Goal: Task Accomplishment & Management: Manage account settings

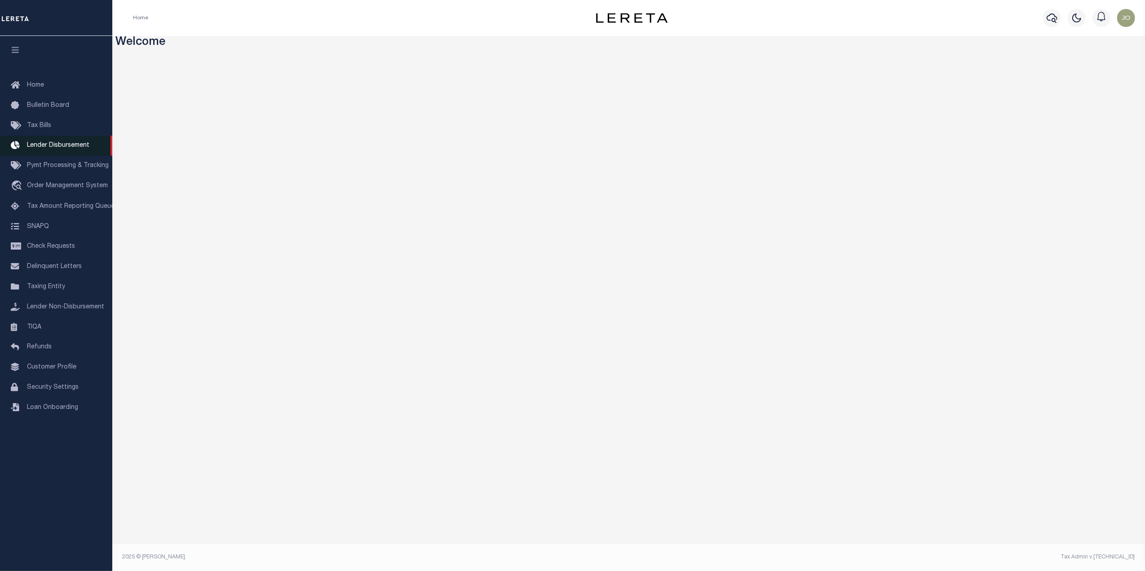
click at [60, 146] on span "Lender Disbursement" at bounding box center [58, 145] width 62 height 6
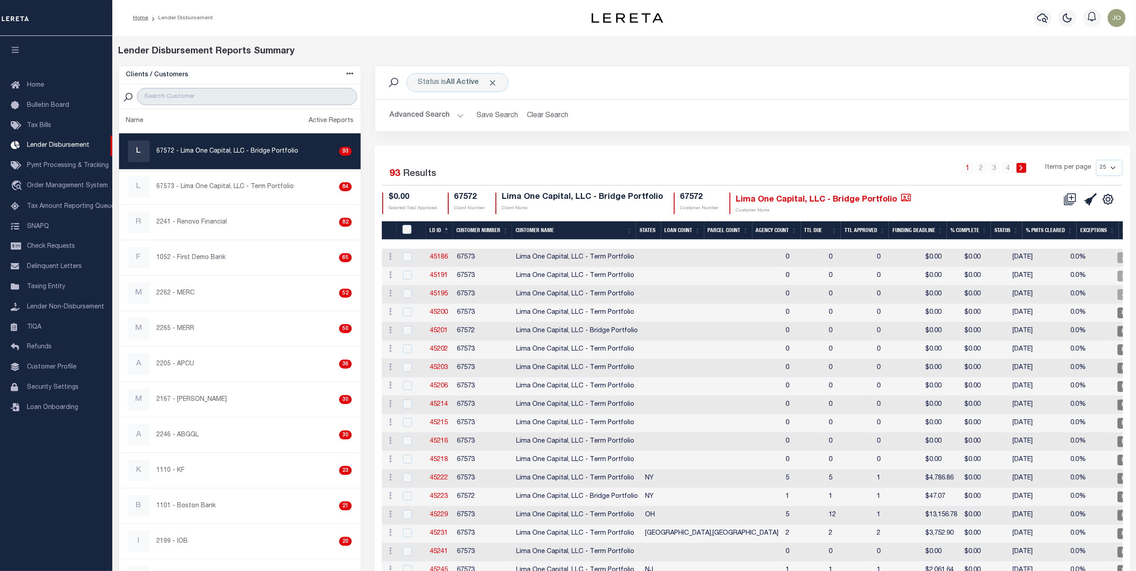
click at [246, 99] on input "search" at bounding box center [247, 96] width 220 height 17
click at [202, 94] on input "search" at bounding box center [247, 96] width 220 height 17
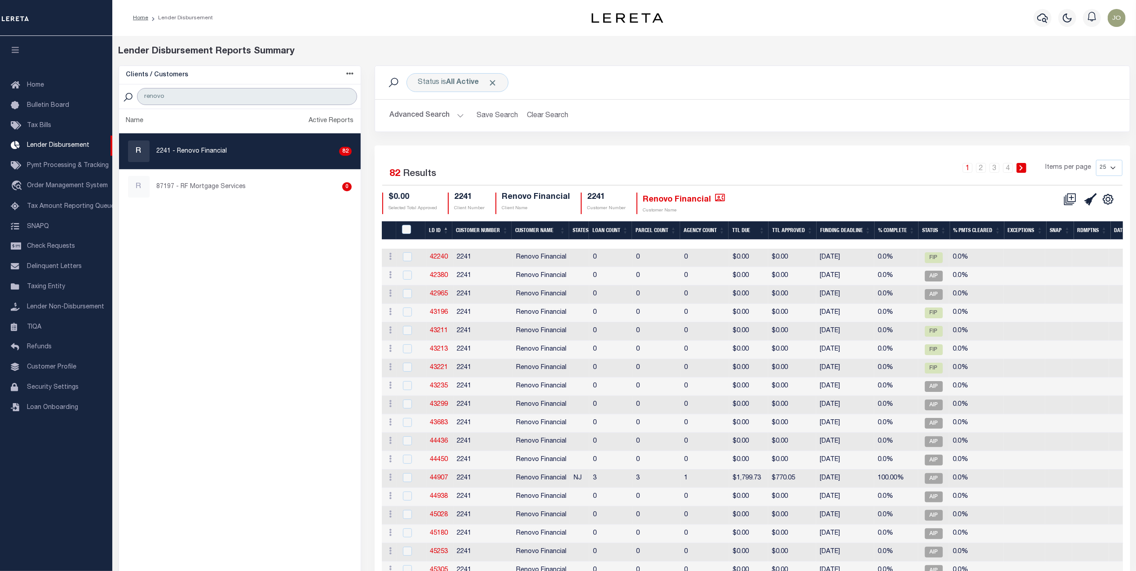
type input "renovo"
click at [845, 234] on th "Funding Deadline" at bounding box center [846, 230] width 58 height 18
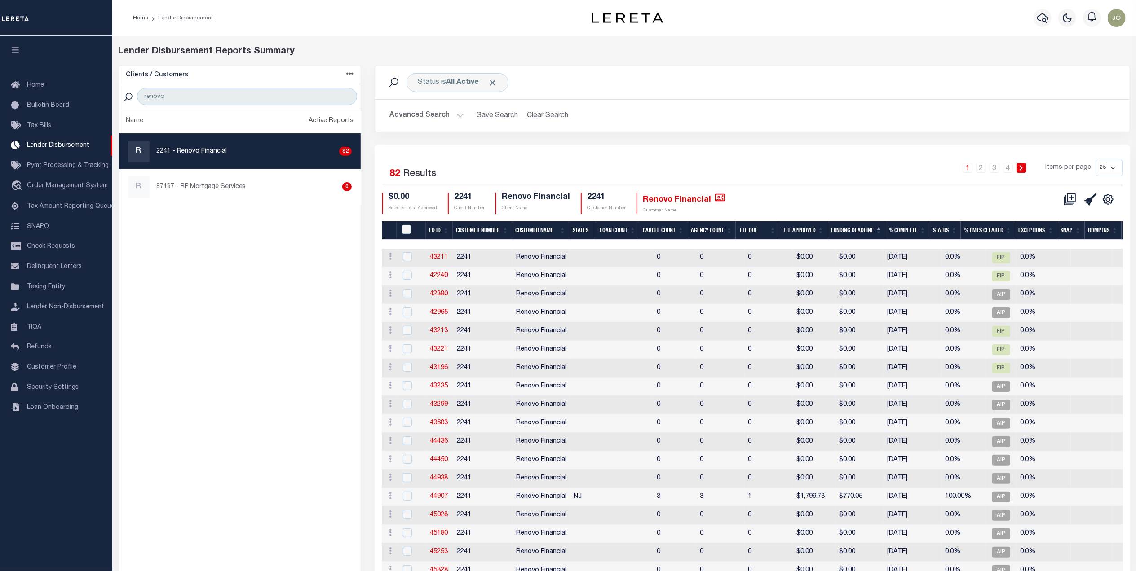
click at [852, 223] on th "Funding Deadline" at bounding box center [856, 230] width 58 height 18
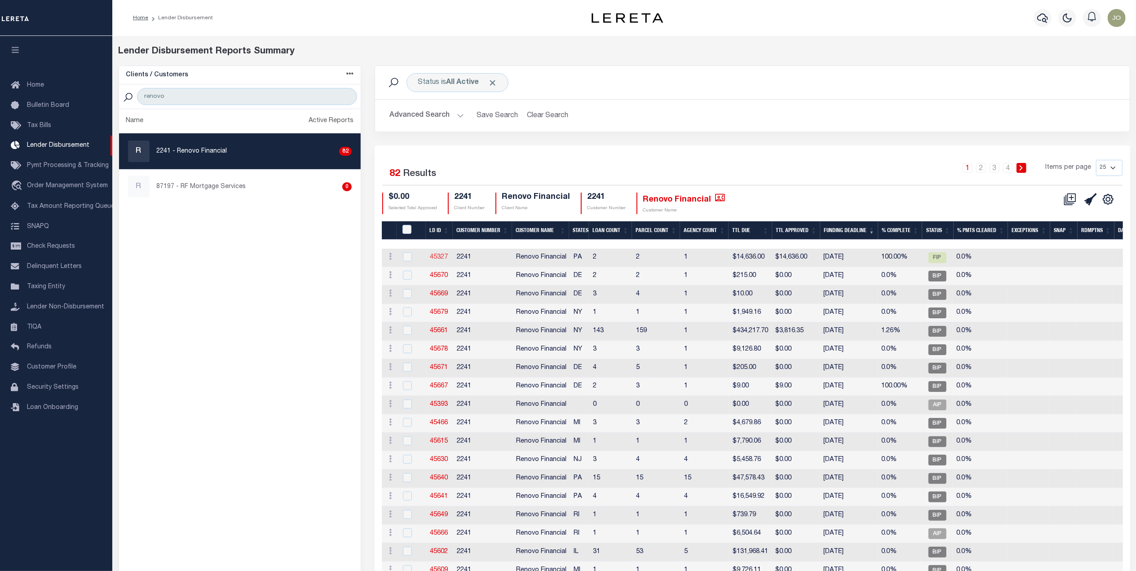
click at [432, 256] on link "45327" at bounding box center [439, 257] width 18 height 6
checkbox input "true"
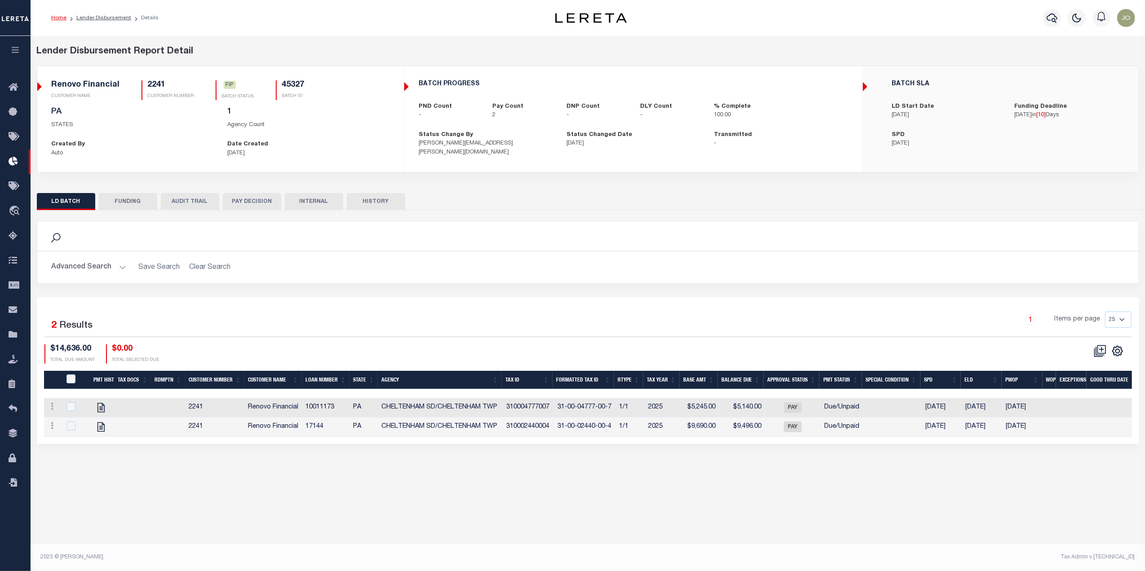
click at [727, 471] on div "Lender Disbursement Report Detail 2241 CLIENT NUMBER Renovo Financial CLIENT NA…" at bounding box center [588, 253] width 1114 height 435
click at [1100, 355] on icon at bounding box center [1100, 351] width 13 height 13
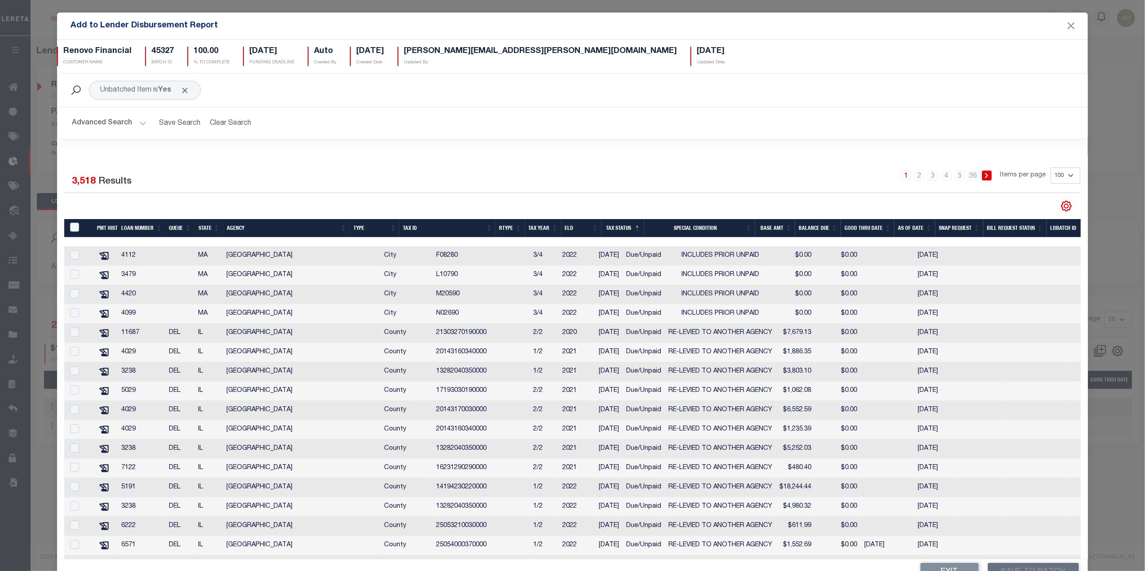
click at [182, 232] on th "Queue" at bounding box center [179, 228] width 29 height 18
click at [126, 120] on button "Advanced Search" at bounding box center [109, 124] width 75 height 18
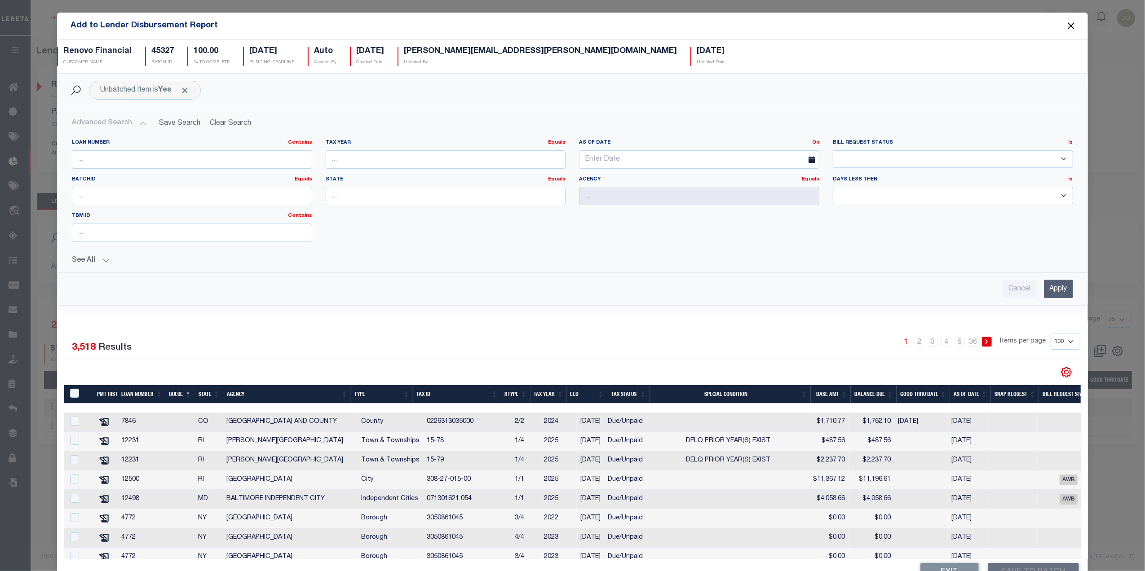
click at [1065, 24] on button "Close" at bounding box center [1071, 26] width 12 height 12
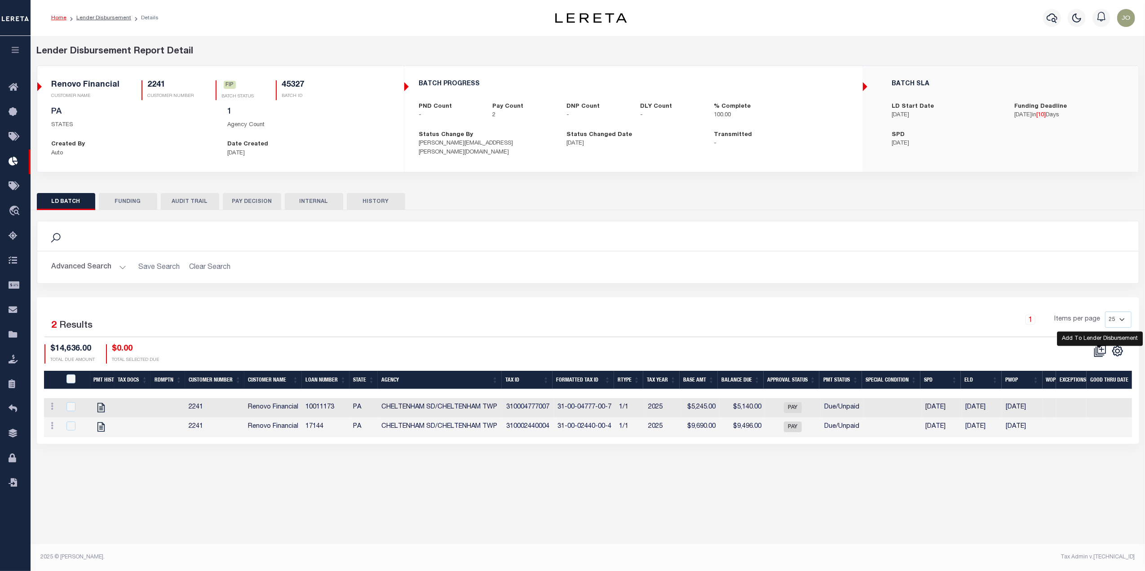
click at [1100, 354] on icon at bounding box center [1100, 351] width 13 height 13
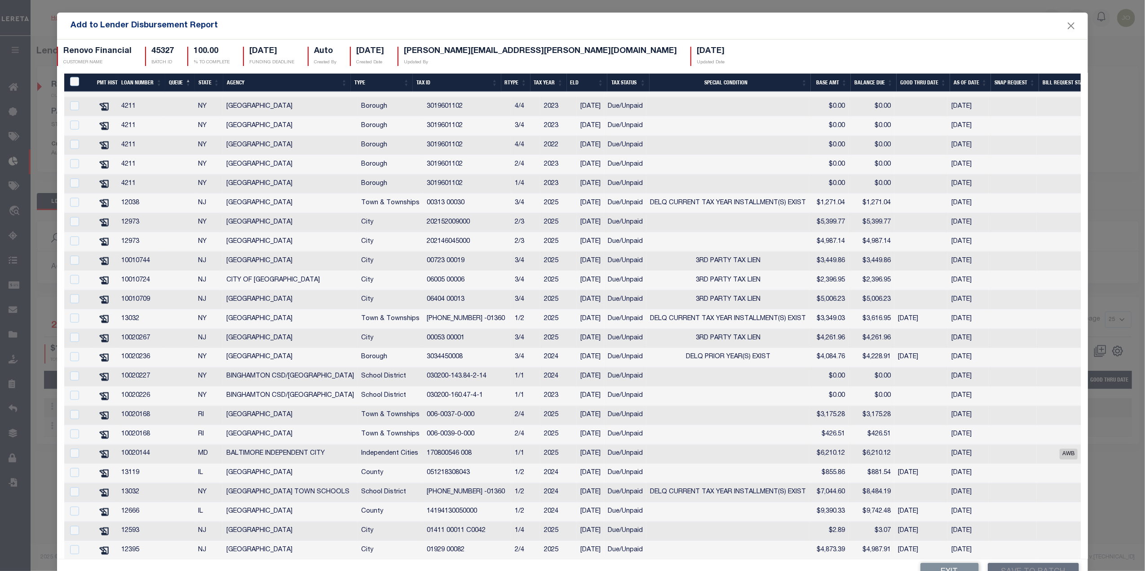
scroll to position [1700, 0]
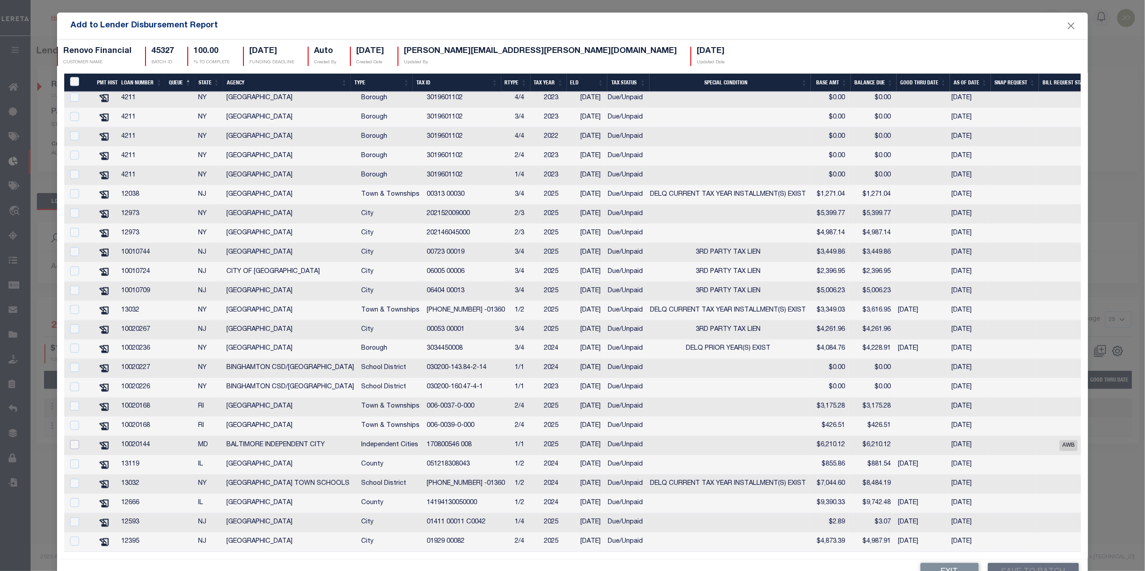
click at [76, 441] on input "checkbox" at bounding box center [74, 445] width 9 height 9
checkbox input "true"
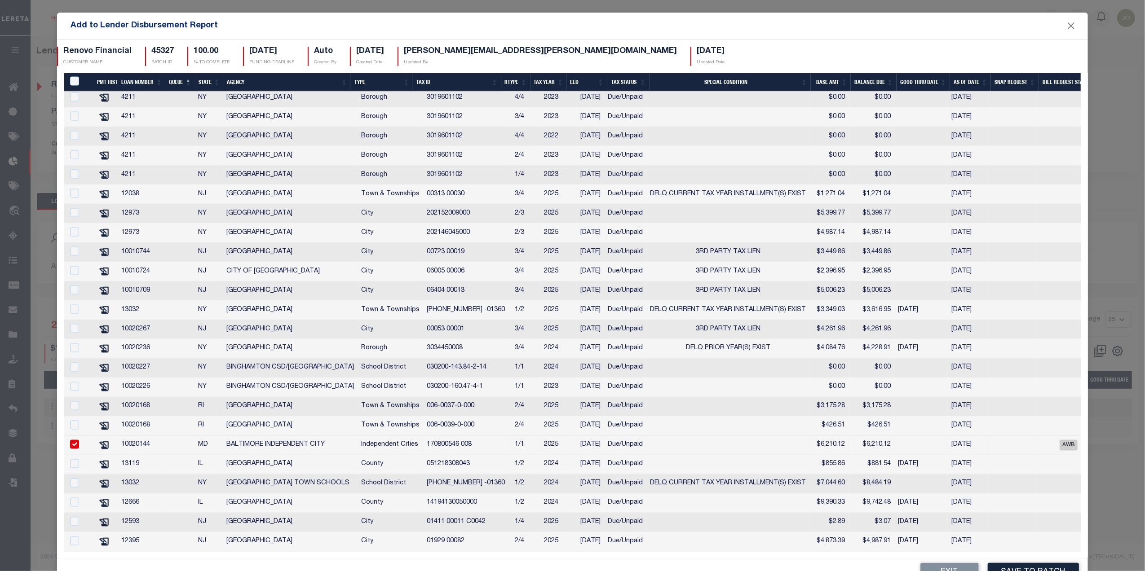
scroll to position [1698, 0]
click at [1020, 569] on button "Save to Batch" at bounding box center [1033, 572] width 91 height 19
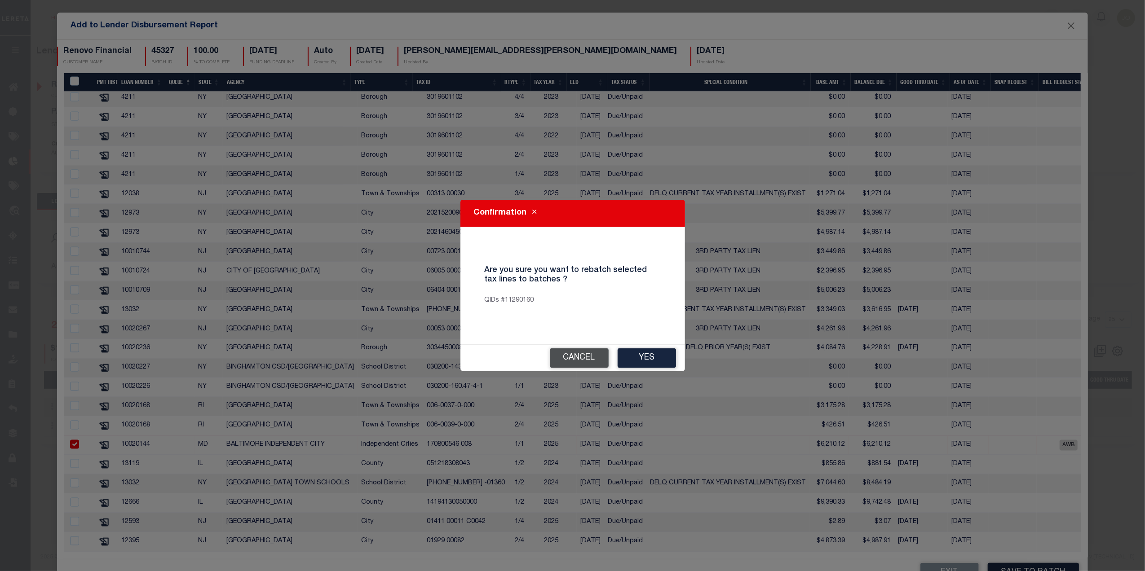
click at [572, 360] on button "Cancel" at bounding box center [579, 358] width 59 height 19
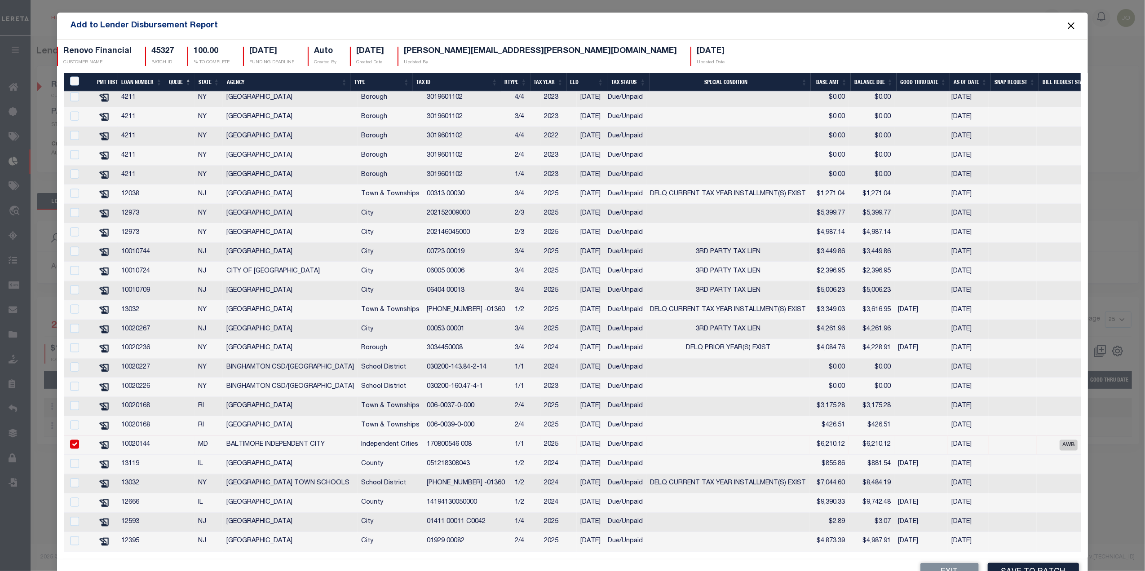
click at [1065, 24] on button "Close" at bounding box center [1071, 26] width 12 height 12
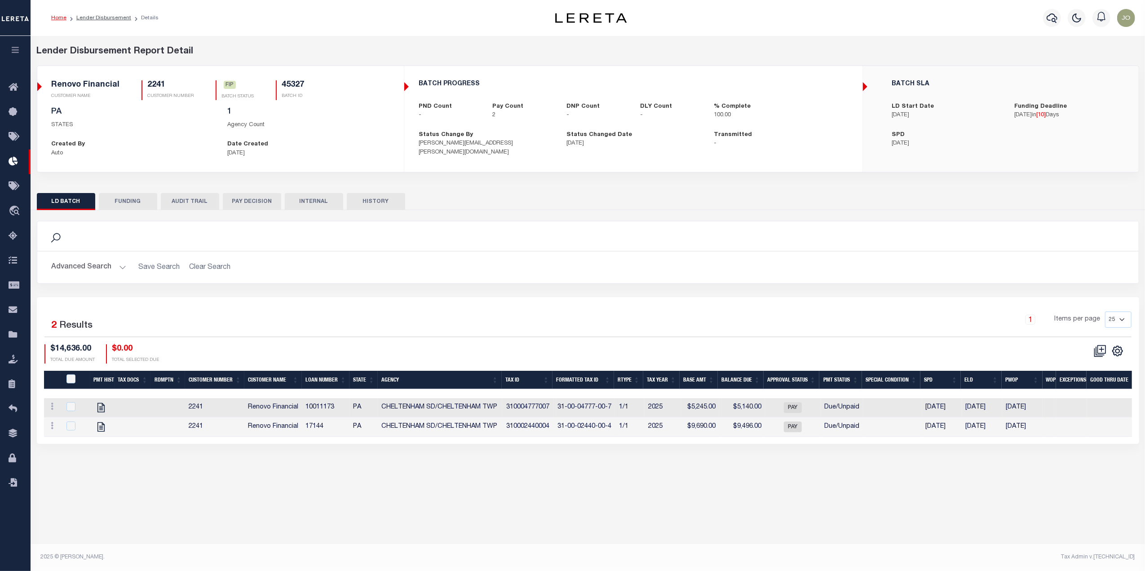
click at [256, 321] on div "Selected 2 Results" at bounding box center [175, 324] width 262 height 25
click at [836, 410] on span "Due/Unpaid" at bounding box center [842, 407] width 35 height 6
checkbox input "true"
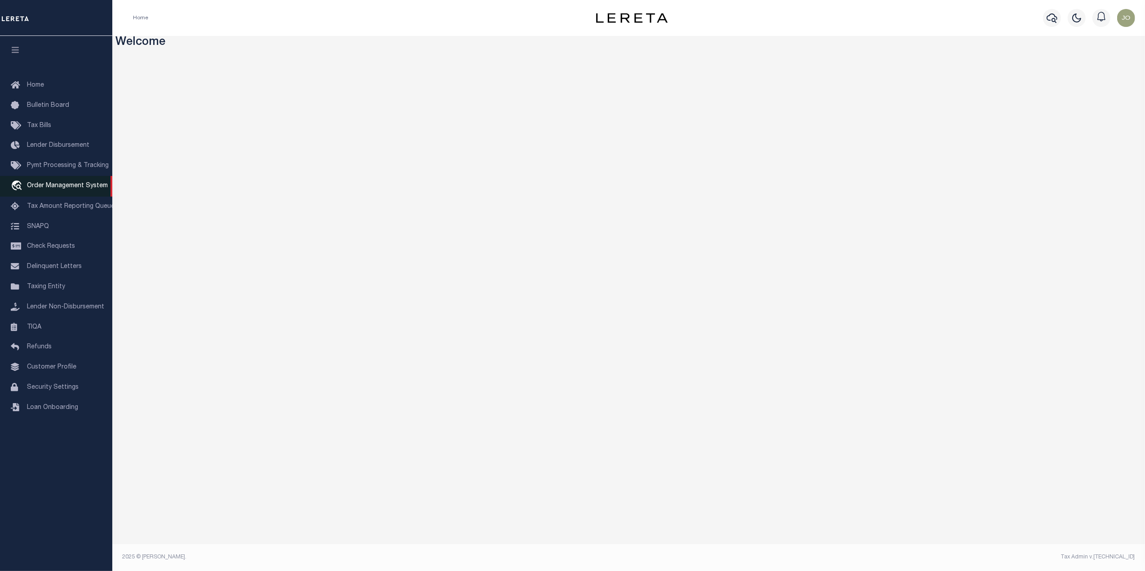
click at [52, 188] on span "Order Management System" at bounding box center [67, 186] width 81 height 6
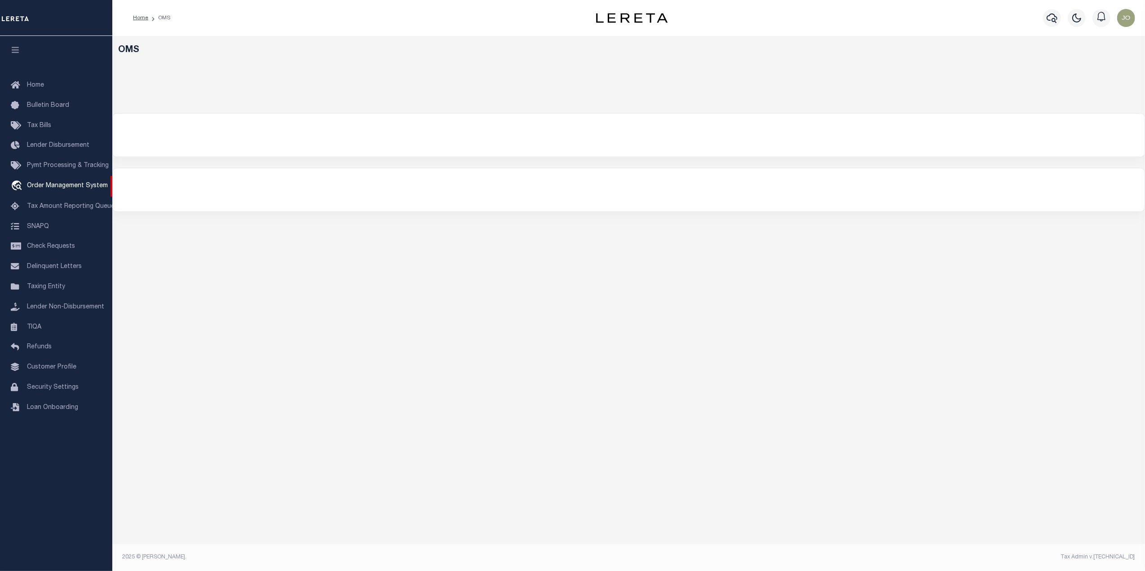
select select "200"
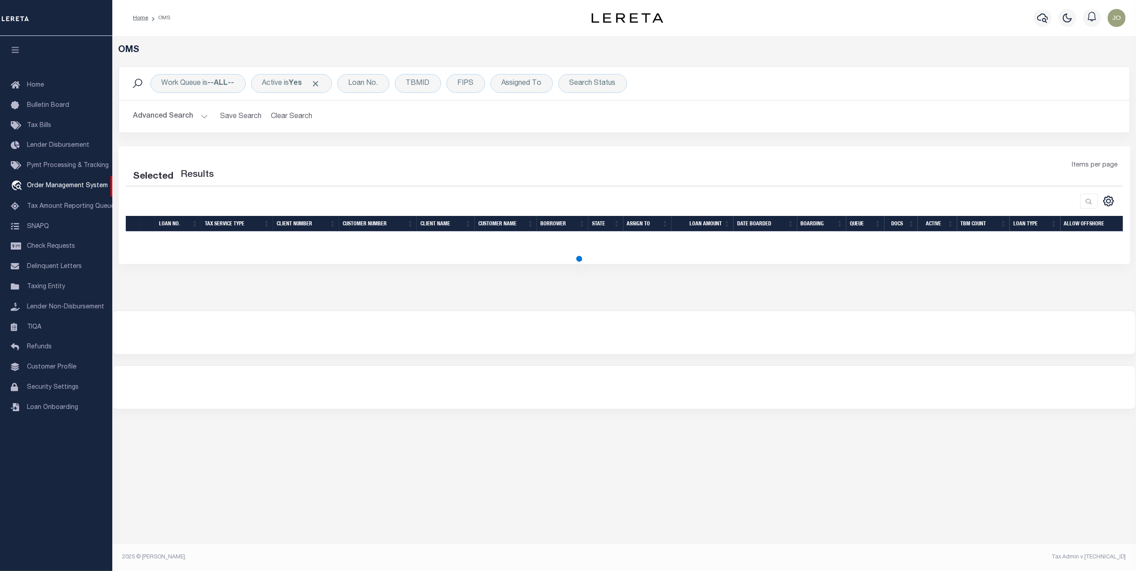
select select "200"
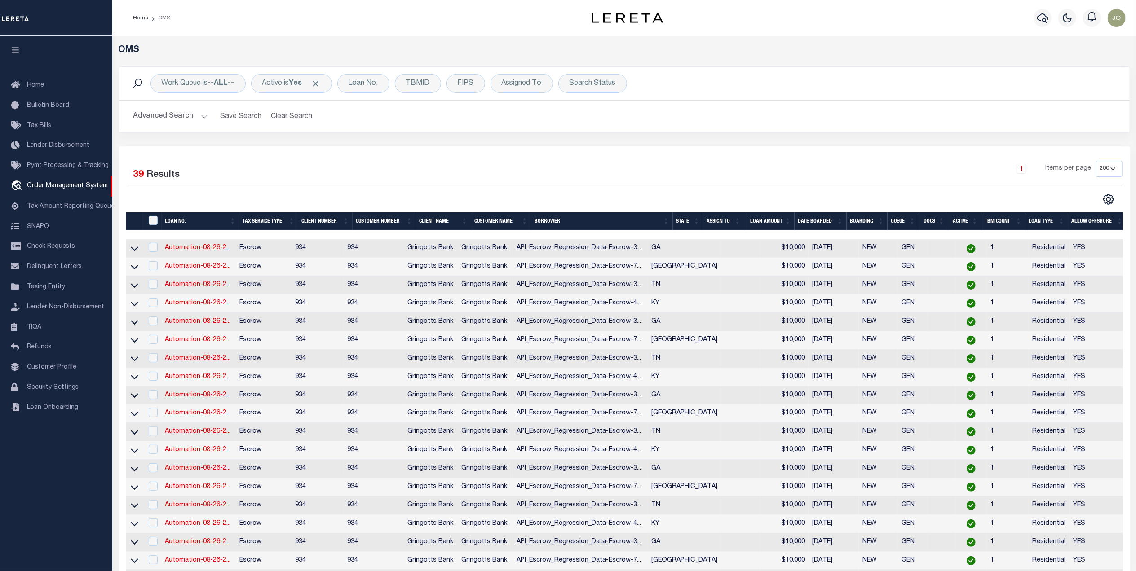
click at [873, 194] on div "CSV Export Selected Print Show Filter Show Search Columns 0: 1: 2: LOAN NO. 3: …" at bounding box center [873, 200] width 498 height 12
click at [137, 252] on icon at bounding box center [135, 248] width 8 height 9
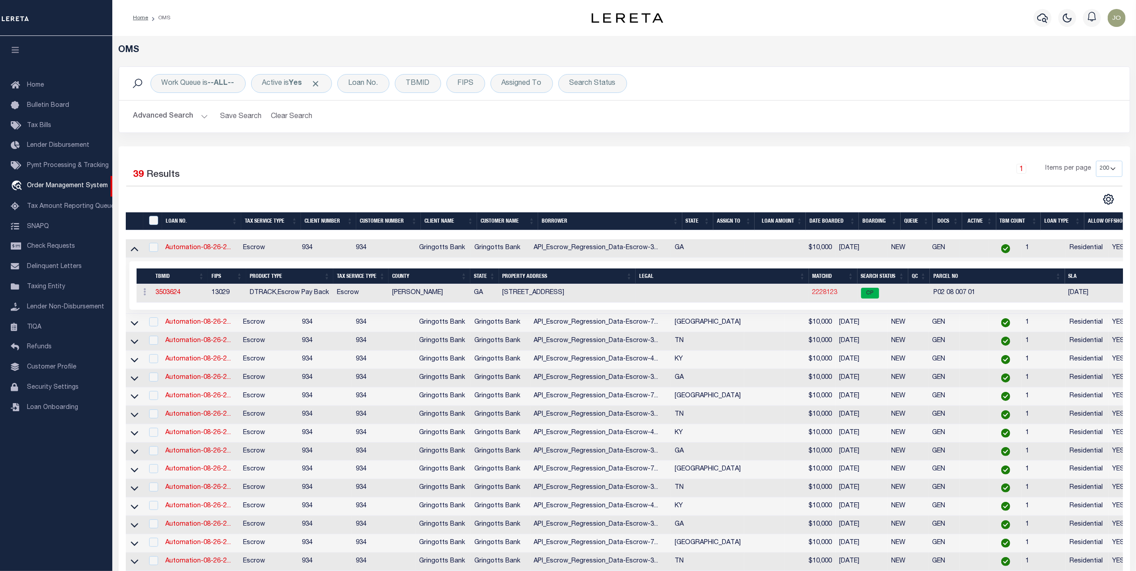
click at [825, 296] on link "2228123" at bounding box center [825, 293] width 25 height 6
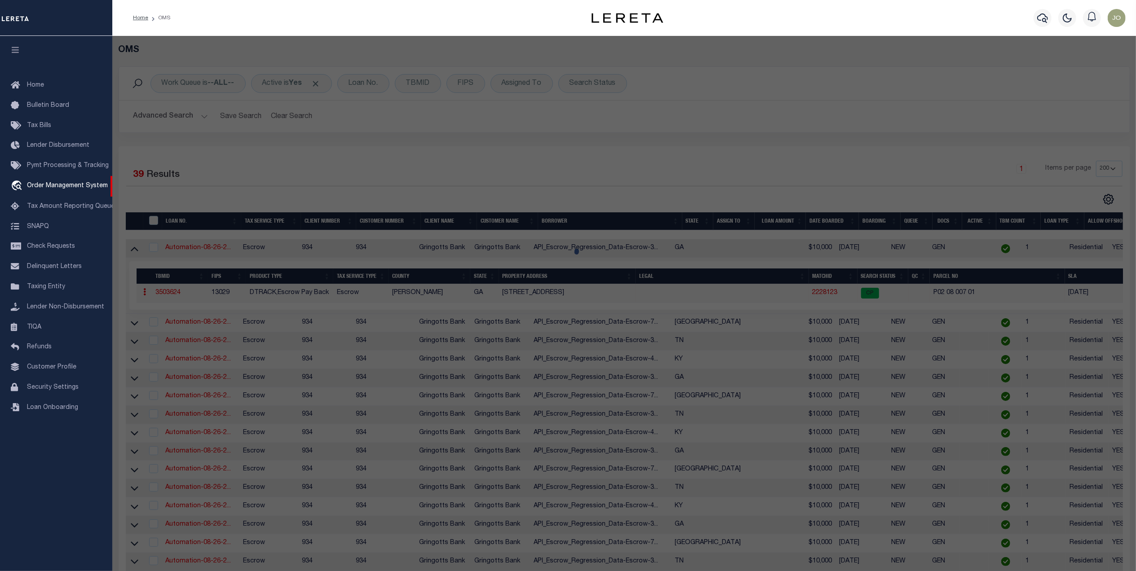
checkbox input "false"
select select "CP"
type input "[PERSON_NAME] & [PERSON_NAME]"
select select "ATL"
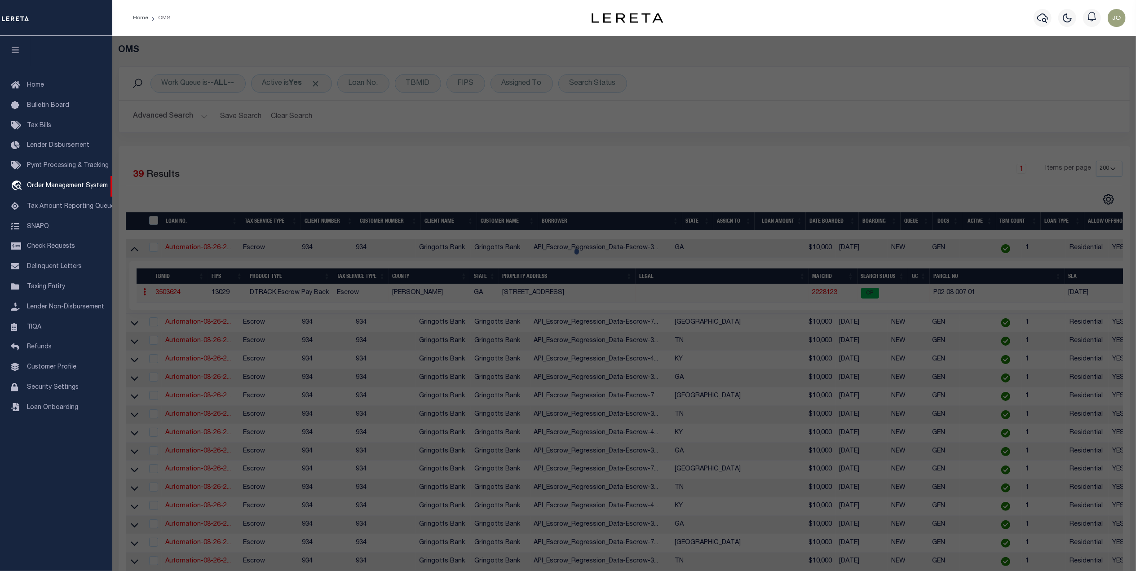
select select "ADD"
type input "[STREET_ADDRESS]"
type input "PEMBROKE, GA 31321"
type textarea "19GMD PS451:8 SPLIT '97"
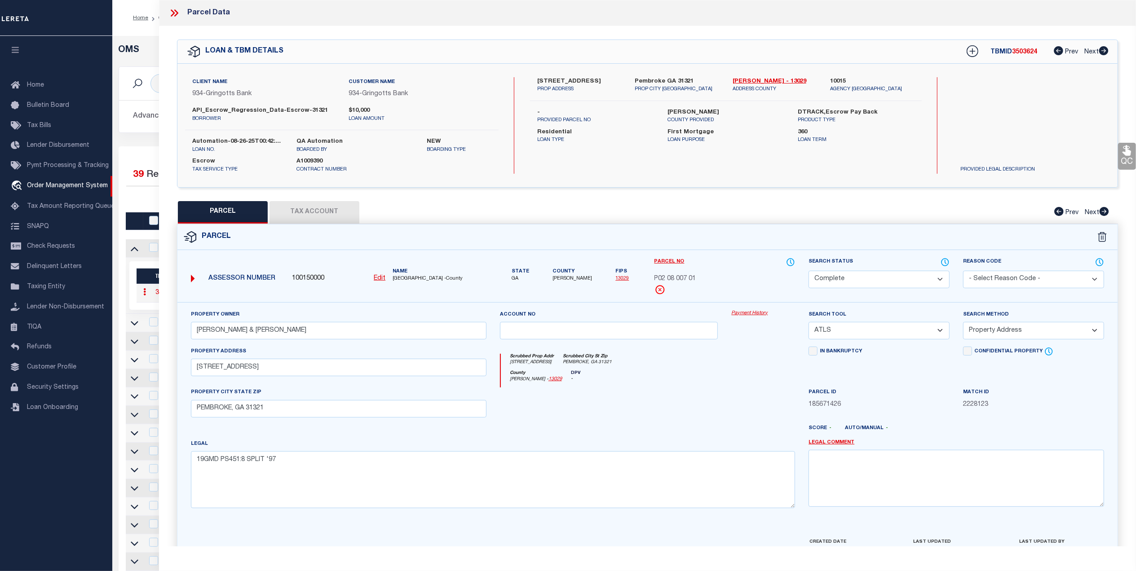
click at [750, 312] on link "Payment History" at bounding box center [763, 314] width 64 height 8
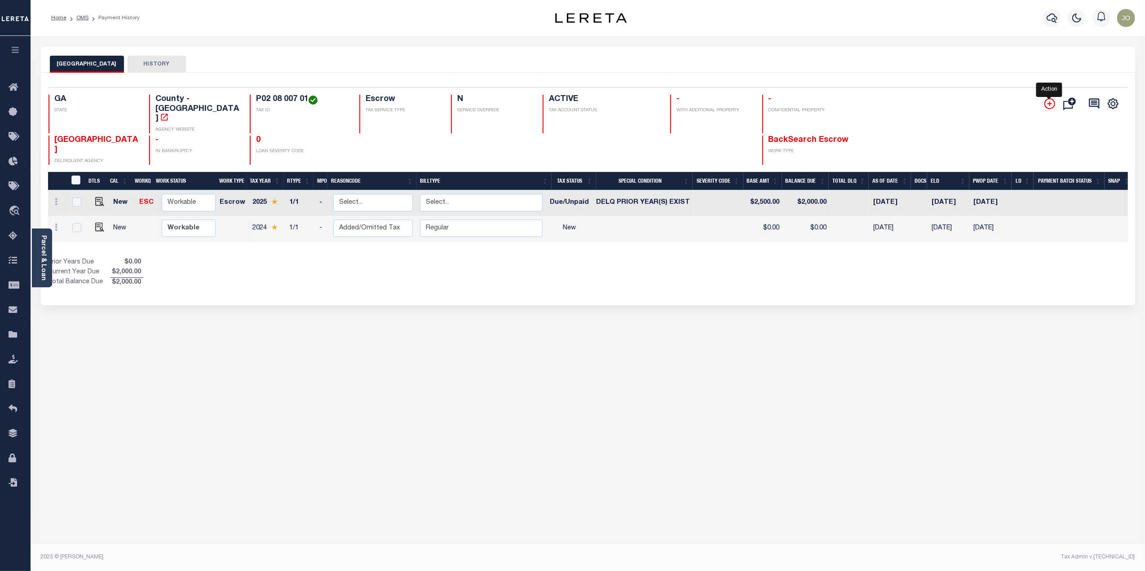
click at [1046, 103] on icon "" at bounding box center [1049, 103] width 11 height 11
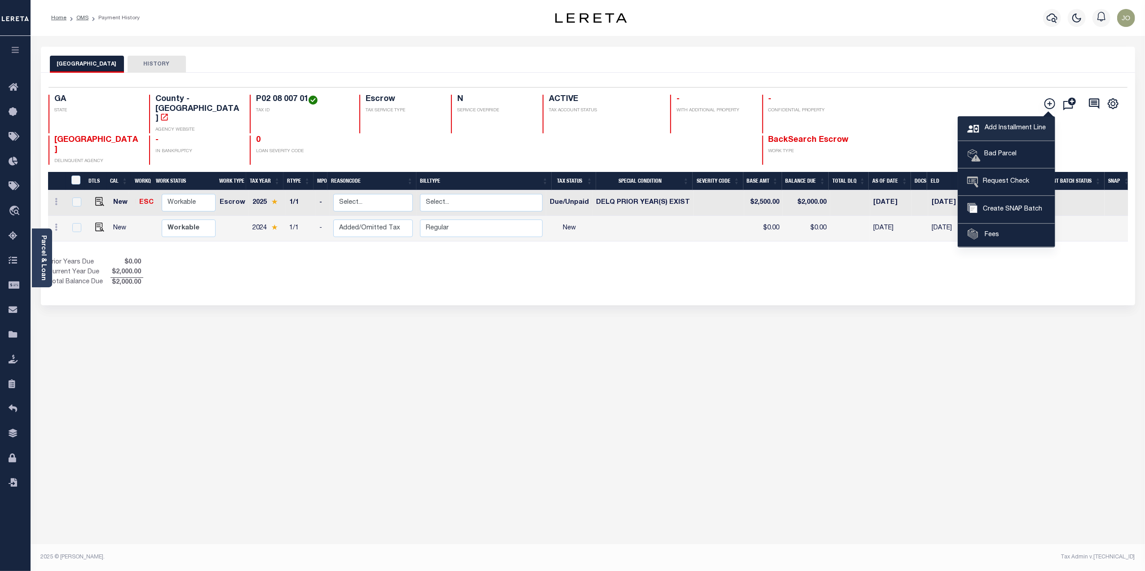
click at [1021, 128] on span "Add Installment Line" at bounding box center [1013, 129] width 63 height 10
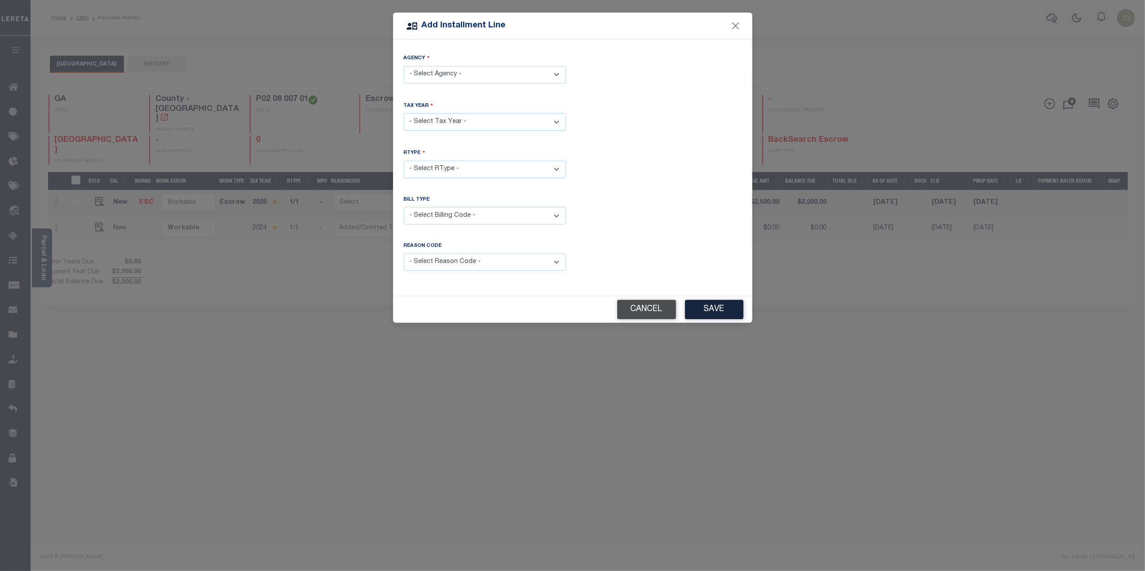
click at [642, 302] on button "Cancel" at bounding box center [646, 309] width 59 height 19
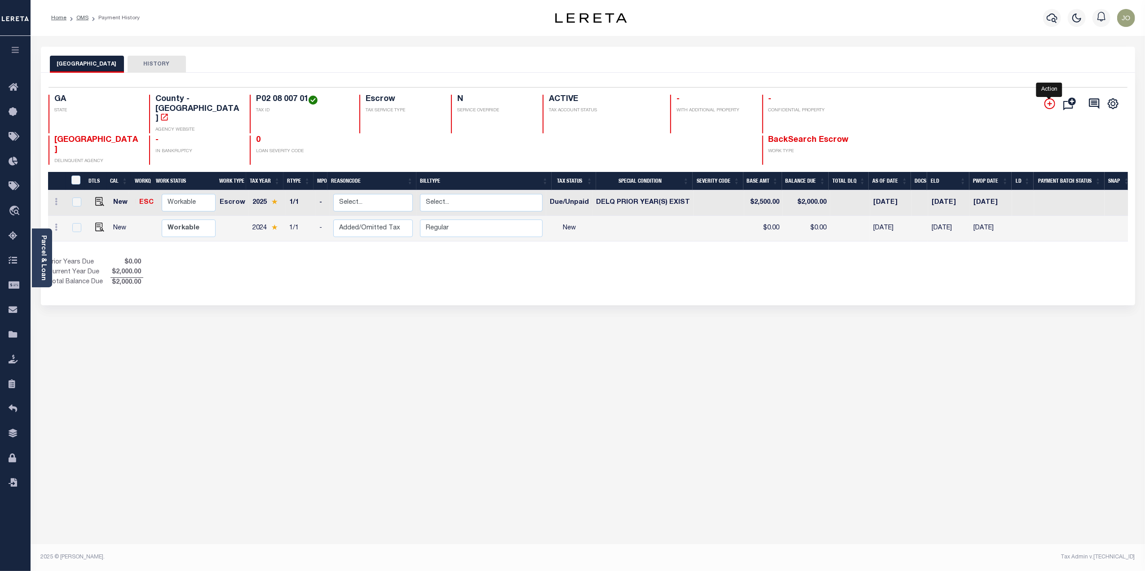
click at [1047, 105] on icon "" at bounding box center [1049, 103] width 11 height 11
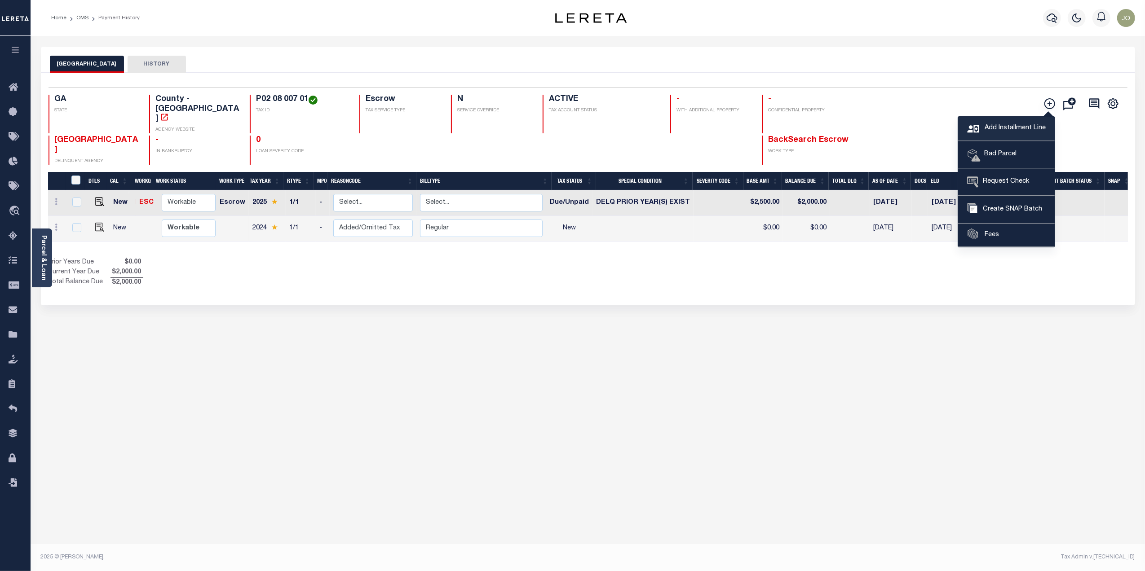
click at [1016, 126] on span "Add Installment Line" at bounding box center [1013, 129] width 63 height 10
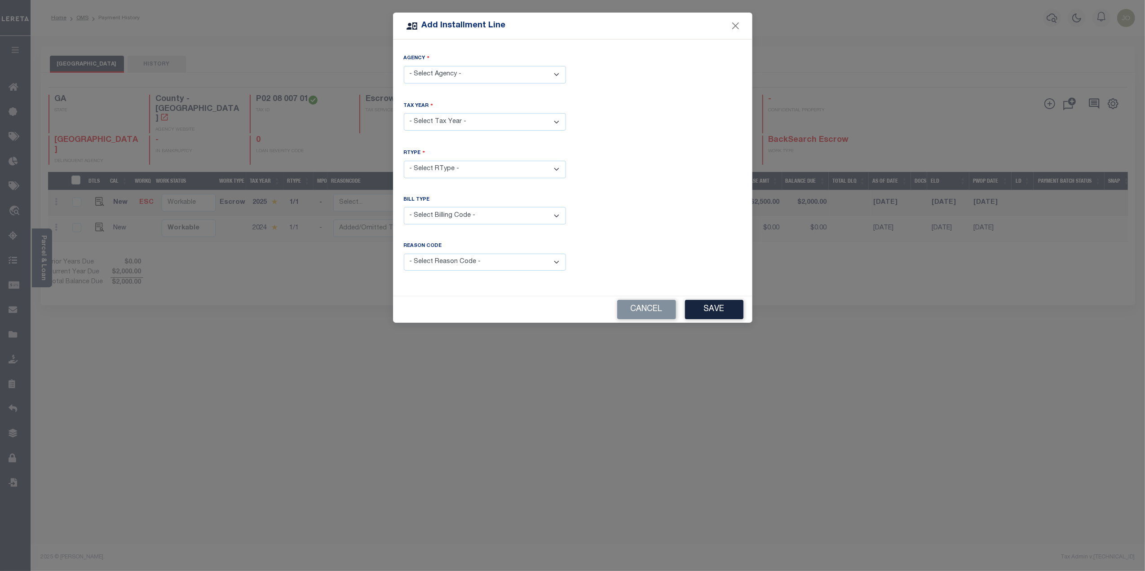
click at [498, 78] on select "- Select Agency - BRYAN COUNTY - County" at bounding box center [485, 75] width 162 height 18
select select "1302900000"
click at [404, 66] on select "- Select Agency - BRYAN COUNTY - County" at bounding box center [485, 75] width 162 height 18
click at [465, 122] on select "- Select Year - 2005 2006 2007 2008 2009 2010 2011 2012 2013 2014 2015 2016 201…" at bounding box center [485, 122] width 162 height 18
click at [711, 221] on div "Bill Type - Select Billing Code - Regular Delinquent Supplemental Corrected/Adj…" at bounding box center [572, 217] width 351 height 43
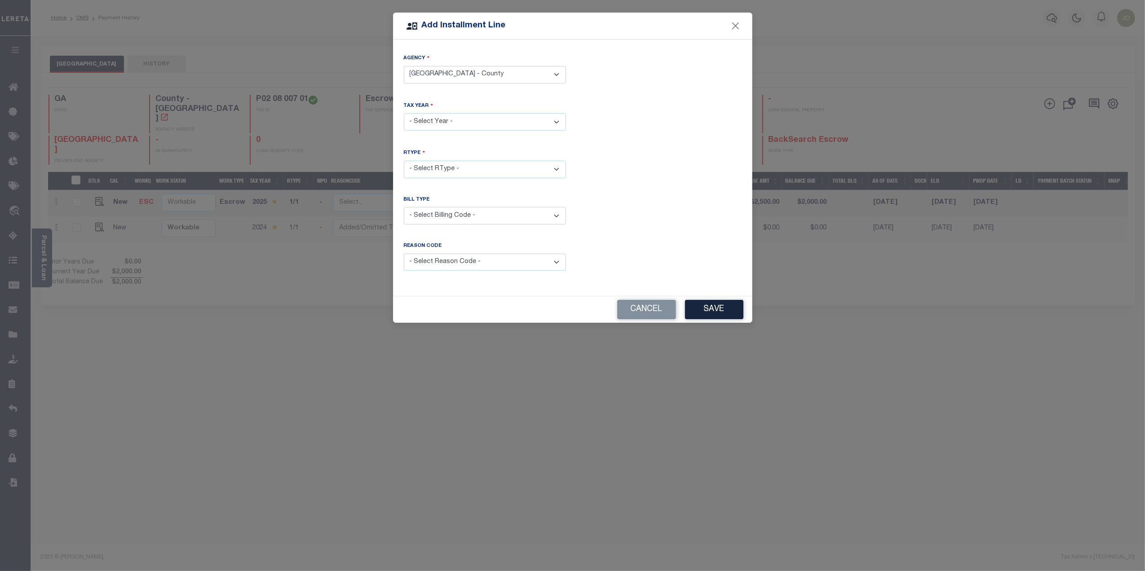
click at [455, 168] on select "- Select RType -" at bounding box center [485, 170] width 162 height 18
click at [464, 117] on select "- Select Year - 2005 2006 2007 2008 2009 2010 2011 2012 2013 2014 2015 2016 201…" at bounding box center [485, 122] width 162 height 18
select select "2023"
click at [404, 113] on select "- Select Year - 2005 2006 2007 2008 2009 2010 2011 2012 2013 2014 2015 2016 201…" at bounding box center [485, 122] width 162 height 18
click at [446, 171] on select "- Select RType - 1/1" at bounding box center [485, 170] width 162 height 18
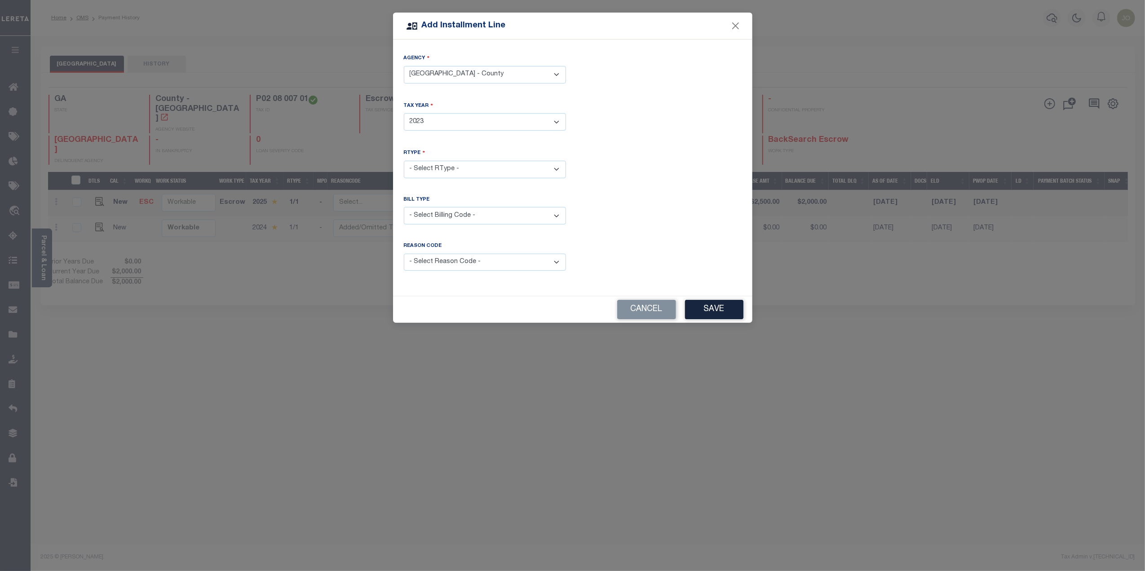
select select "0"
click at [404, 161] on select "- Select RType - 1/1" at bounding box center [485, 170] width 162 height 18
click at [437, 217] on select "- Select Billing Code - Regular Delinquent Supplemental Corrected/Adjusted Bill…" at bounding box center [485, 216] width 162 height 18
select select "1"
click at [404, 207] on select "- Select Billing Code - Regular Delinquent Supplemental Corrected/Adjusted Bill…" at bounding box center [485, 216] width 162 height 18
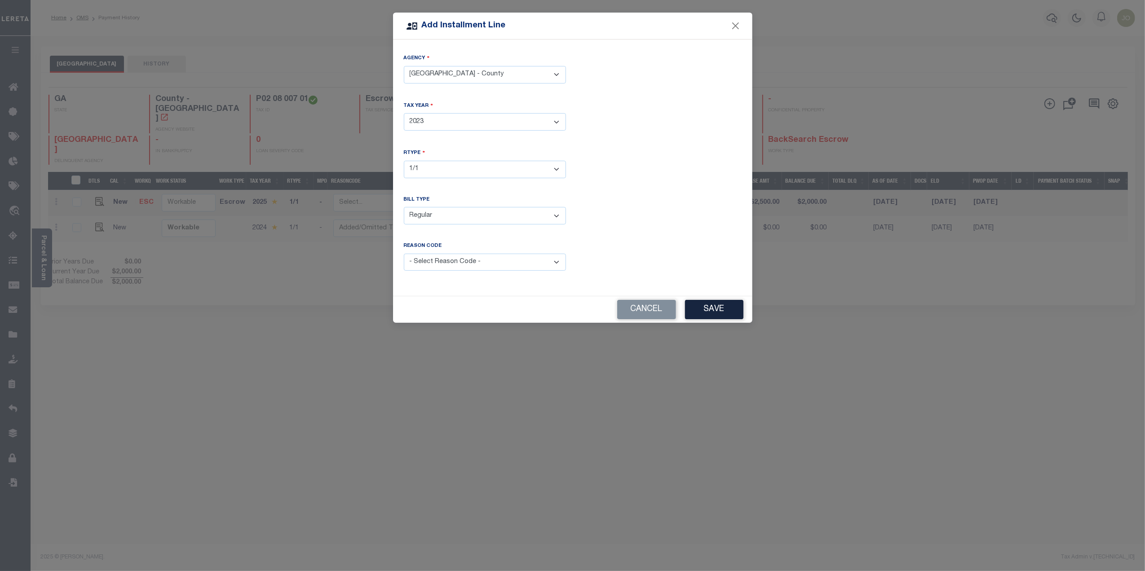
click at [440, 260] on select "- Select Reason Code - Payment Reversal Taxable Value Change Assessment Change …" at bounding box center [485, 263] width 162 height 18
click at [404, 254] on select "- Select Reason Code - Payment Reversal Taxable Value Change Assessment Change …" at bounding box center [485, 263] width 162 height 18
click at [723, 309] on button "Save" at bounding box center [714, 309] width 58 height 19
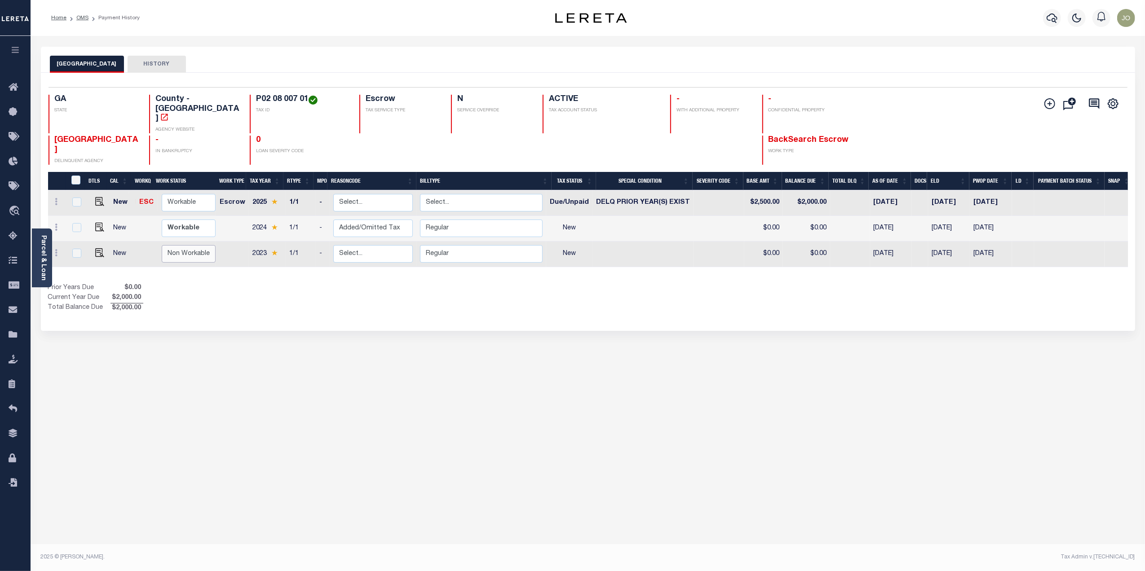
click at [175, 245] on select "Non Workable Workable" at bounding box center [189, 254] width 54 height 18
checkbox input "true"
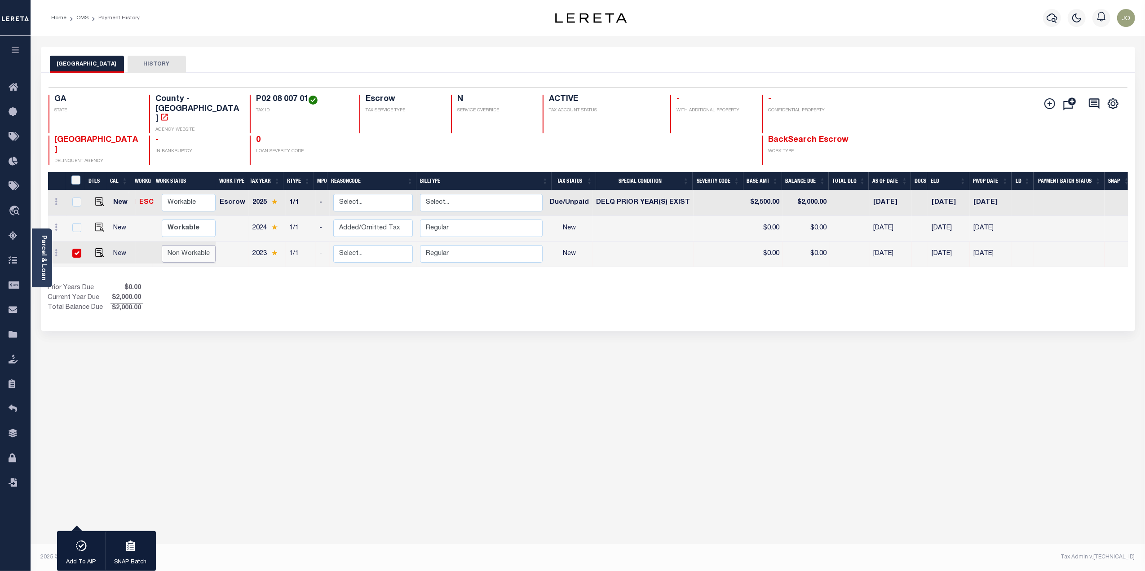
select select "false"
click at [162, 245] on select "Non Workable Workable" at bounding box center [189, 254] width 54 height 18
checkbox input "false"
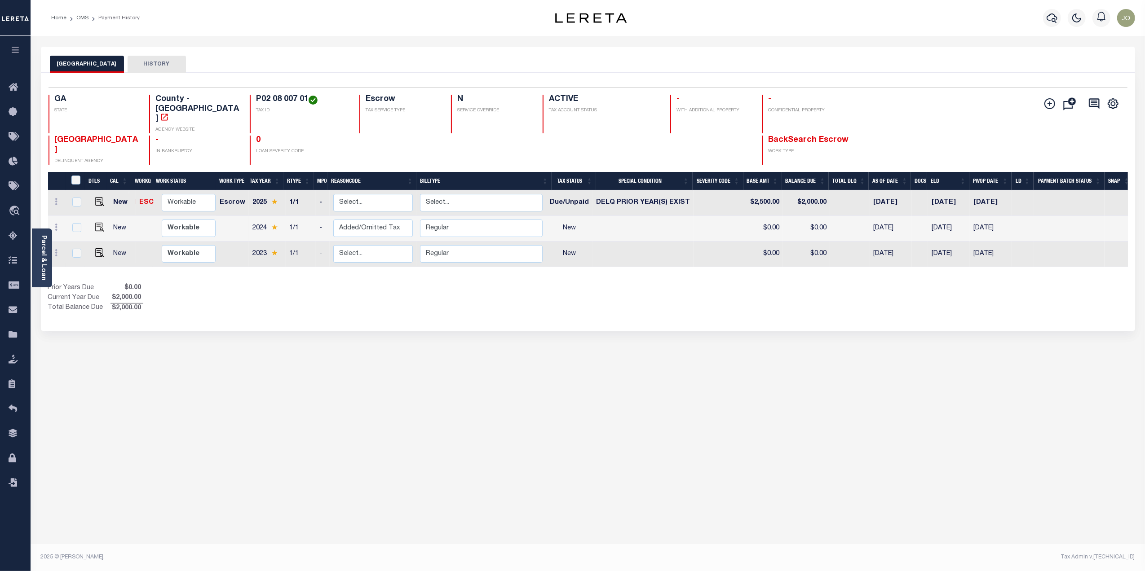
click at [376, 283] on div "Prior Years Due $0.00 Current Year Due $2,000.00 Total Balance Due $2,000.00" at bounding box center [318, 298] width 540 height 30
drag, startPoint x: 764, startPoint y: 225, endPoint x: 774, endPoint y: 225, distance: 10.3
click at [774, 242] on td "$0.00" at bounding box center [763, 255] width 39 height 26
checkbox input "true"
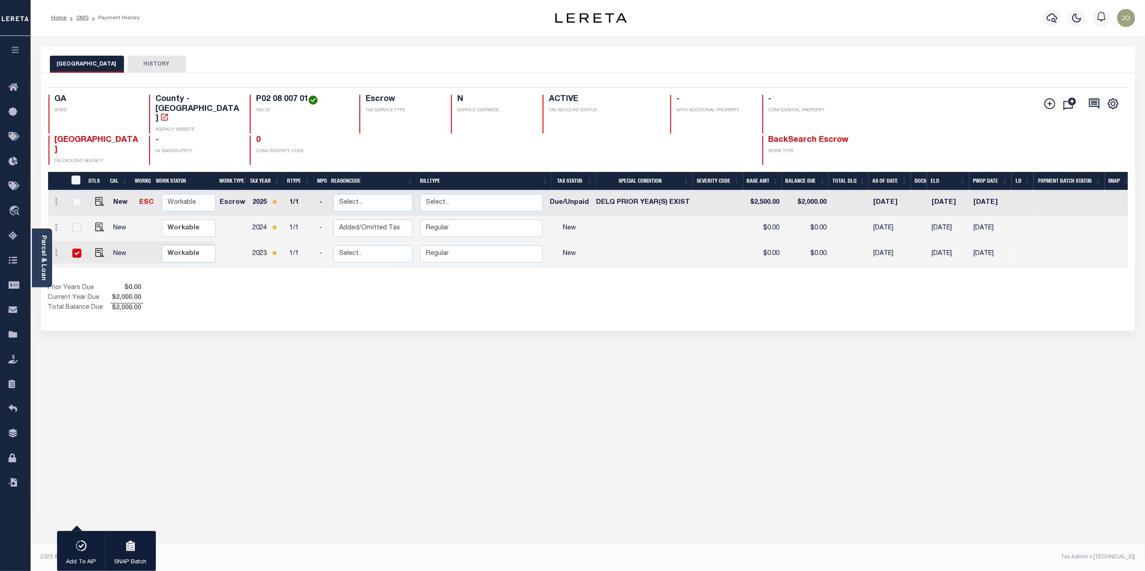
click at [824, 242] on td "$0.00" at bounding box center [806, 255] width 47 height 26
checkbox input "false"
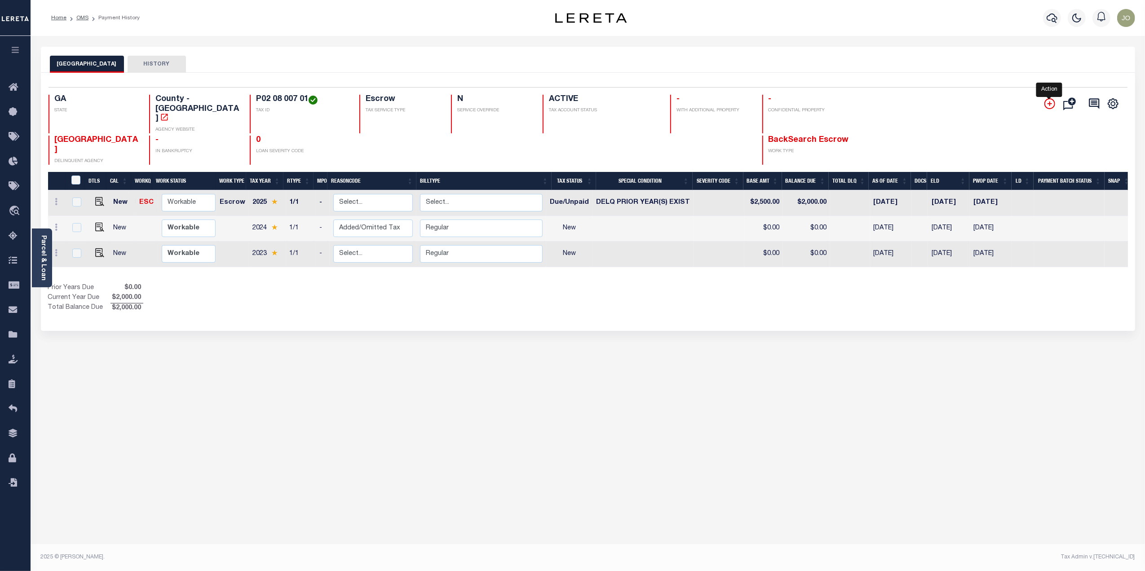
click at [1047, 109] on icon "" at bounding box center [1049, 103] width 11 height 11
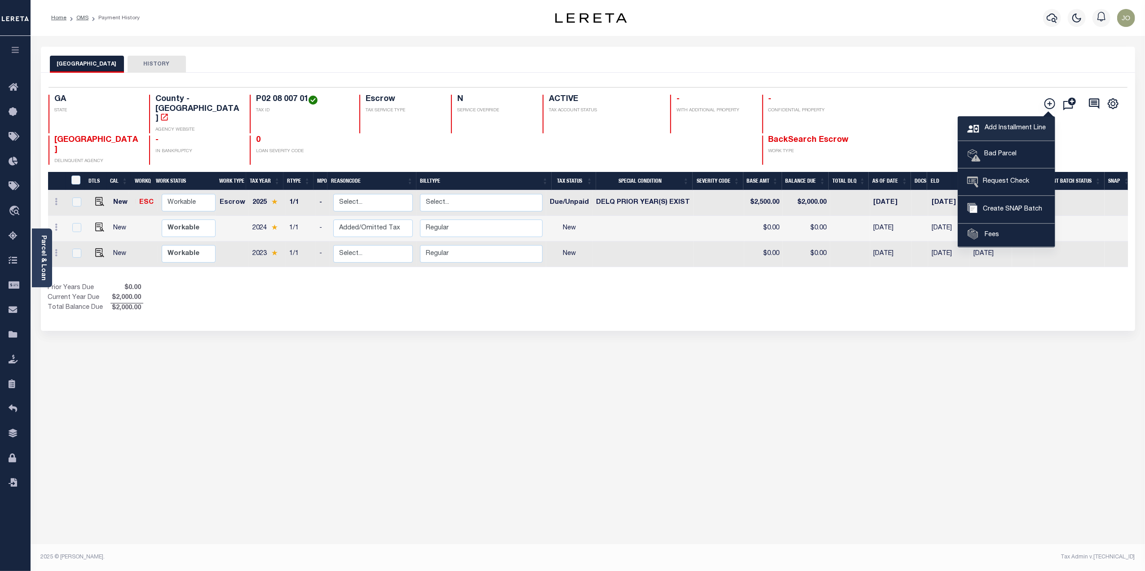
click at [1009, 128] on span "Add Installment Line" at bounding box center [1013, 129] width 63 height 10
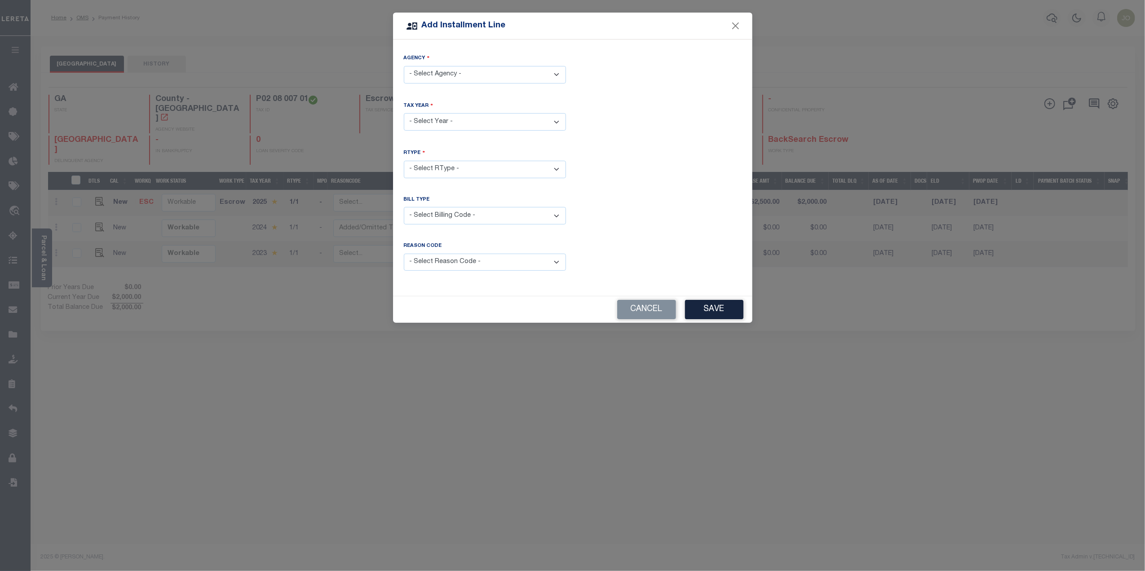
click at [472, 71] on select "- Select Agency - BRYAN COUNTY - County" at bounding box center [485, 75] width 162 height 18
click at [732, 27] on button "Close" at bounding box center [735, 26] width 12 height 12
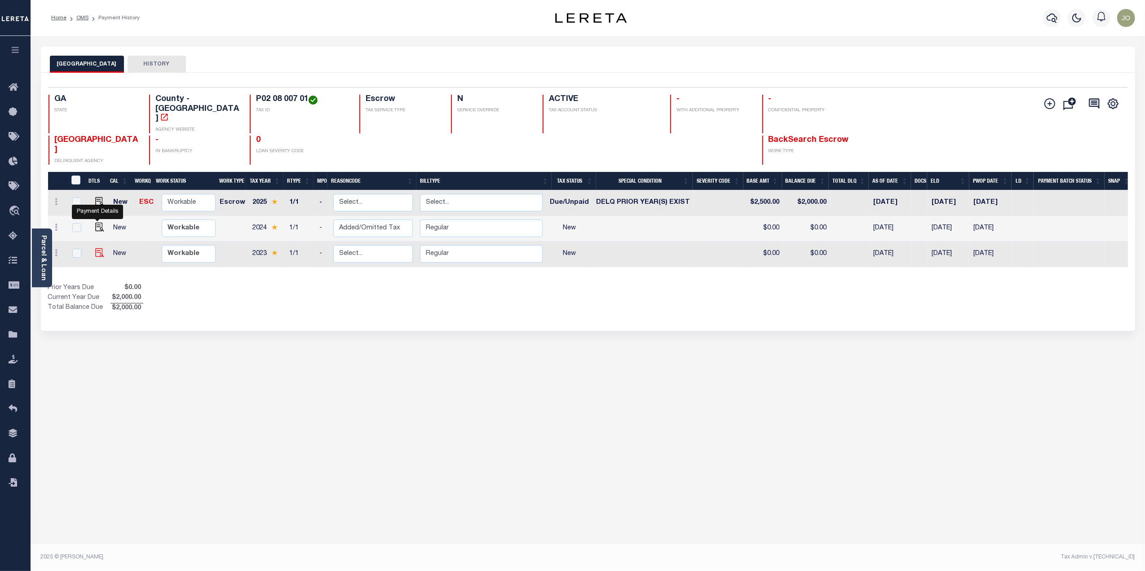
click at [97, 248] on img at bounding box center [99, 252] width 9 height 9
checkbox input "true"
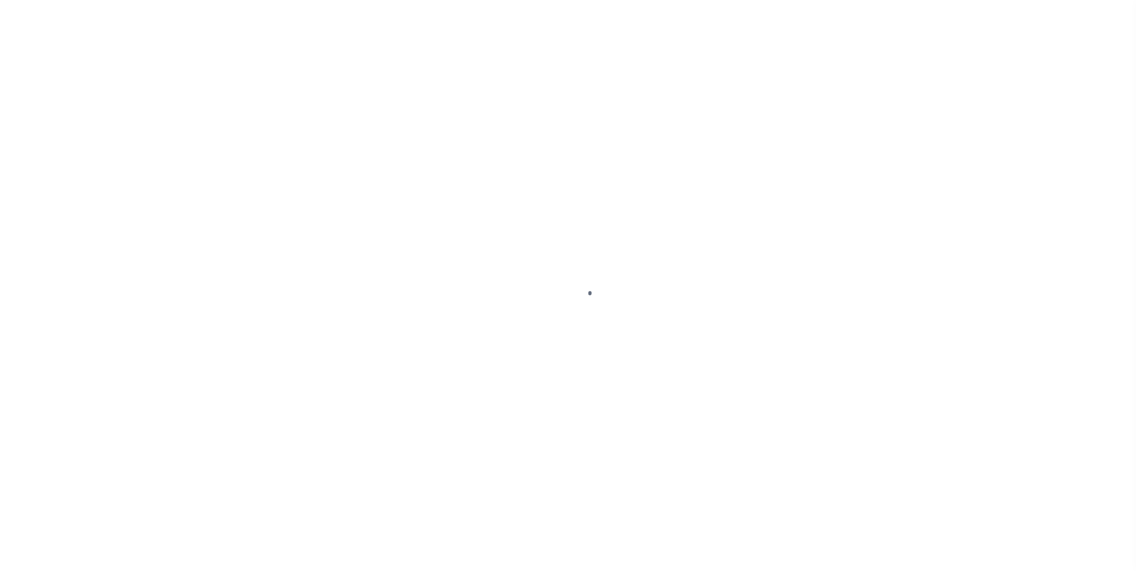
select select "NW2"
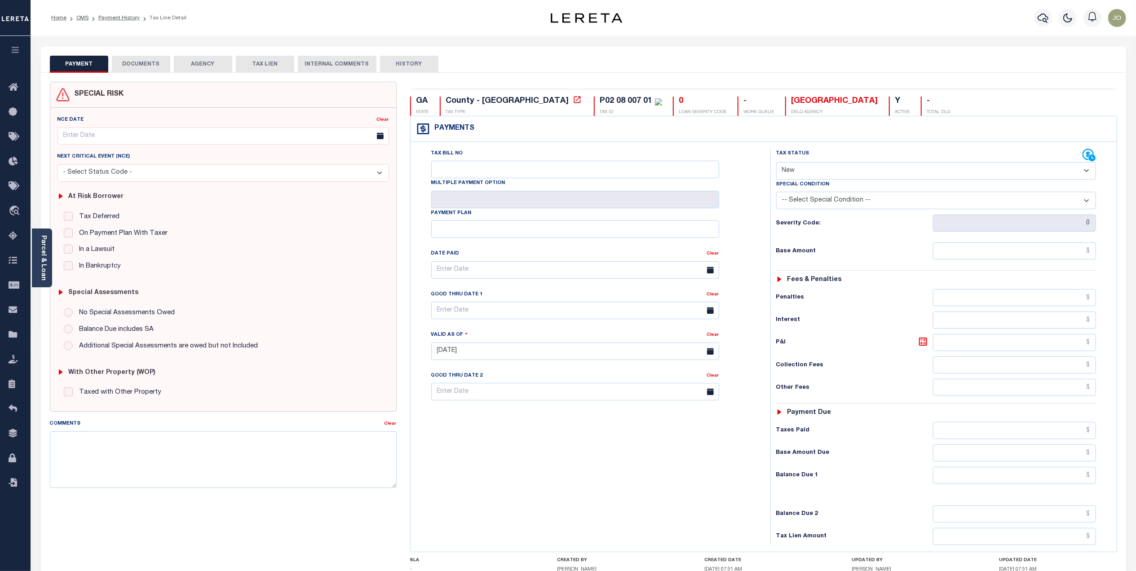
click at [849, 173] on select "- Select Status Code - Open Due/Unpaid Paid Incomplete No Tax Due Internal Refu…" at bounding box center [936, 171] width 320 height 18
click at [756, 393] on div "Tax Bill No Multiple Payment Option Payment Plan Clear" at bounding box center [588, 275] width 337 height 252
click at [836, 199] on select "-- Select Special Condition -- 3RD PARTY TAX LIEN AGENCY TAX LIEN (A.K.A Inside…" at bounding box center [936, 201] width 320 height 18
click at [759, 352] on div "Tax Bill No Multiple Payment Option Payment Plan Clear" at bounding box center [588, 347] width 351 height 397
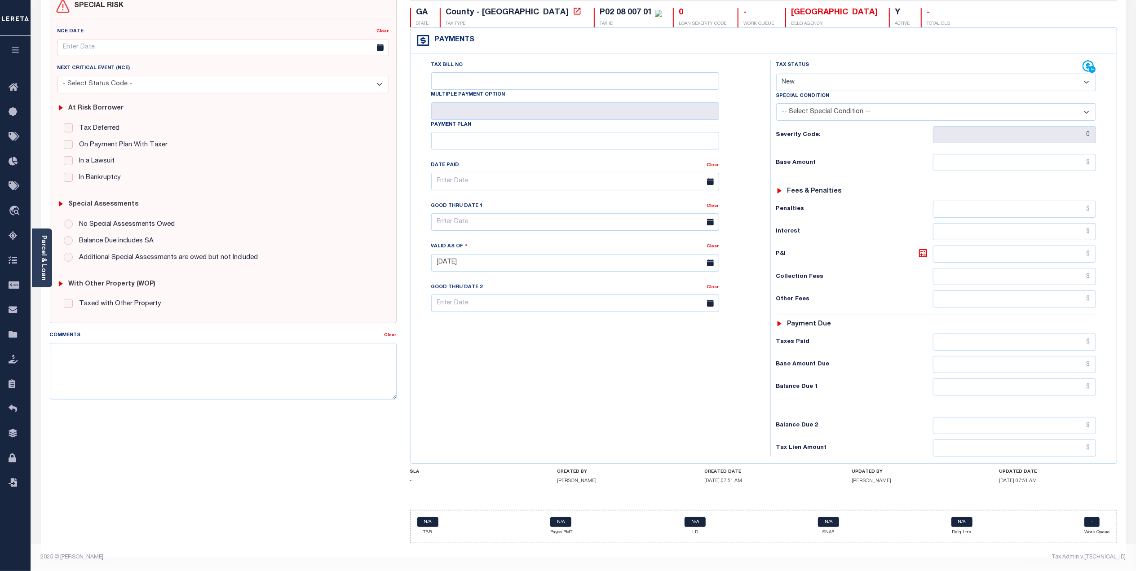
click at [686, 381] on div "Tax Bill No Multiple Payment Option Payment Plan Clear" at bounding box center [588, 258] width 351 height 397
click at [647, 340] on div "Tax Bill No Multiple Payment Option Payment Plan Clear" at bounding box center [588, 258] width 351 height 397
